Goal: Navigation & Orientation: Find specific page/section

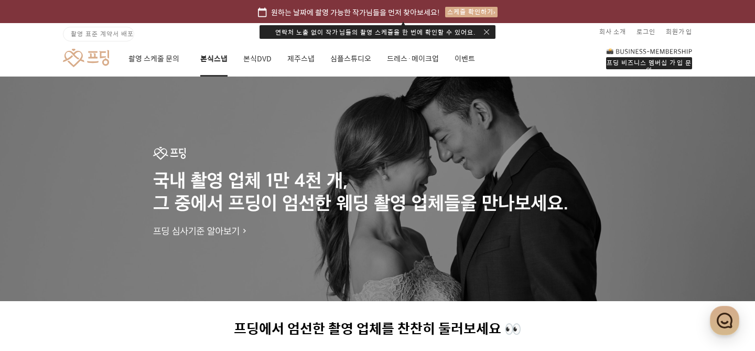
click at [206, 58] on link "본식스냅" at bounding box center [213, 59] width 27 height 36
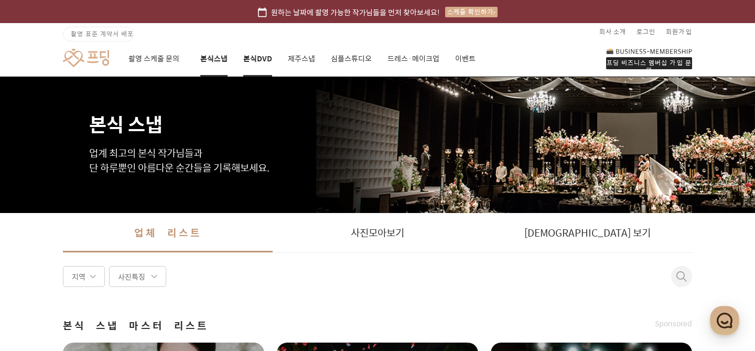
click at [254, 65] on link "본식DVD" at bounding box center [257, 59] width 29 height 36
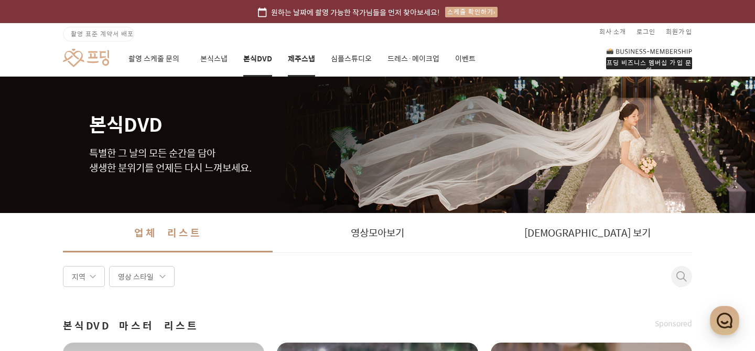
click at [294, 58] on link "제주스냅" at bounding box center [301, 59] width 27 height 36
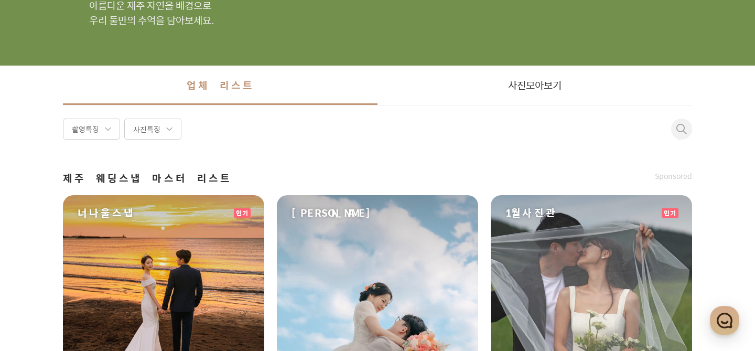
scroll to position [22, 0]
